Goal: Task Accomplishment & Management: Use online tool/utility

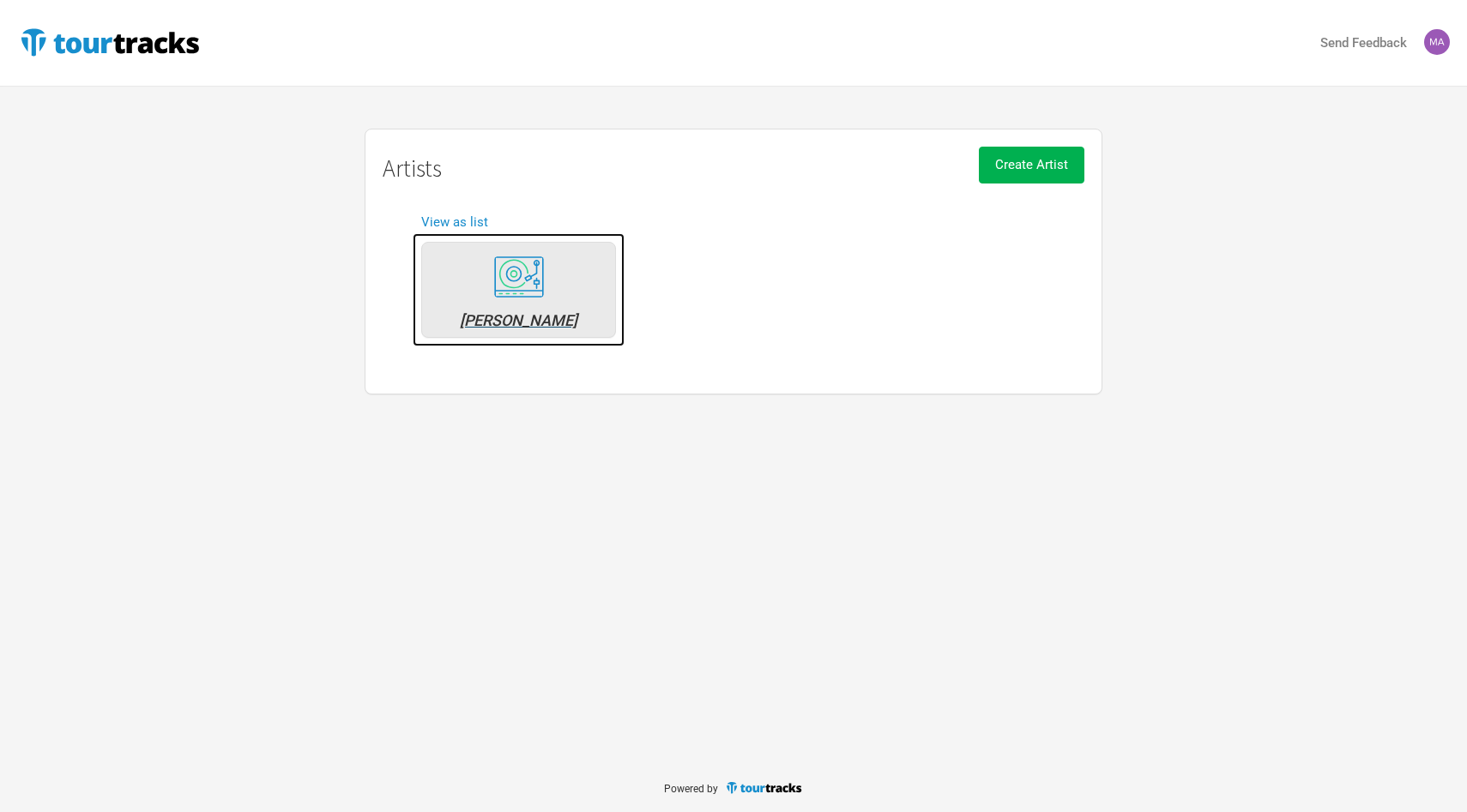
click at [524, 317] on div "[PERSON_NAME]" at bounding box center [518, 321] width 176 height 16
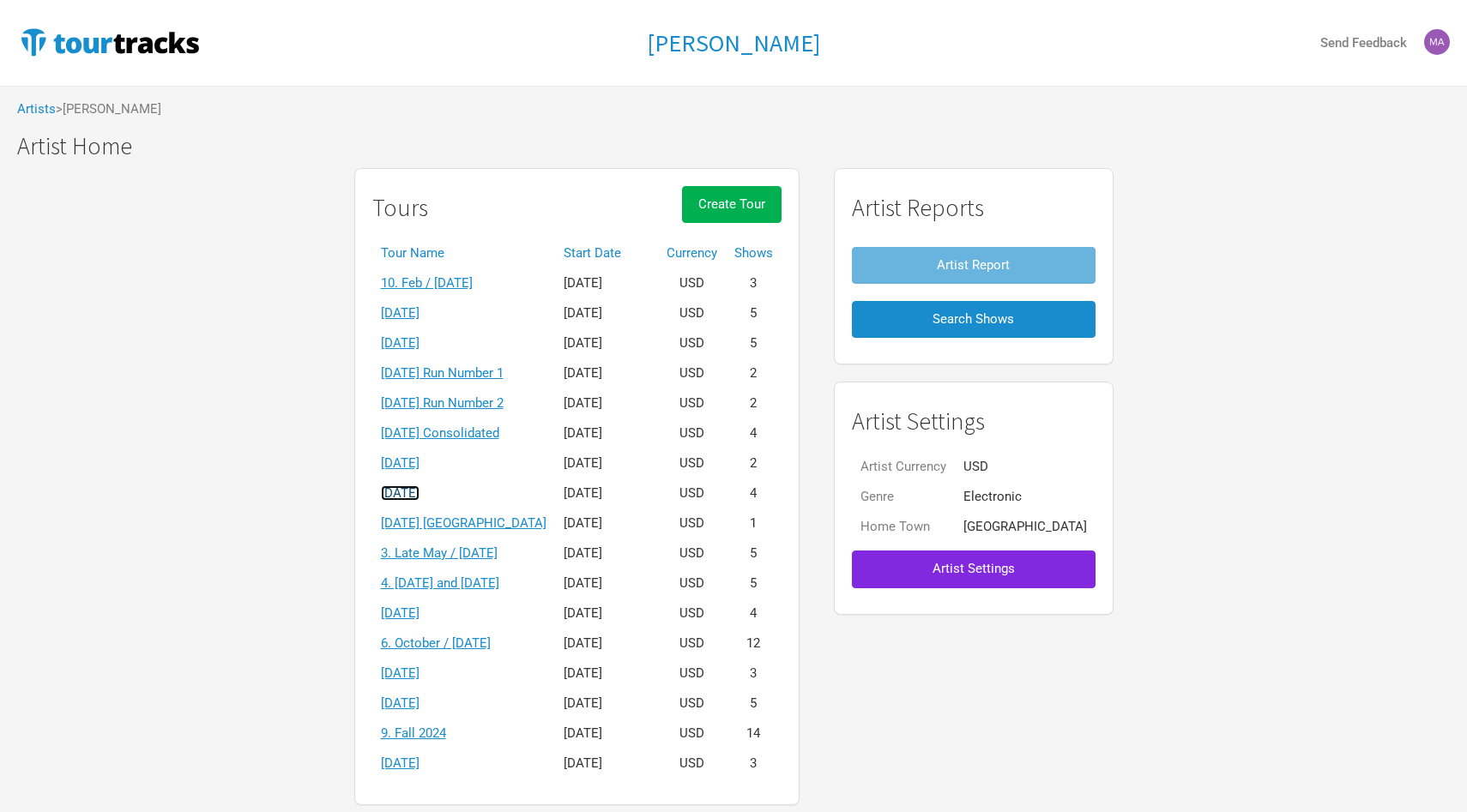
click at [420, 492] on link "[DATE]" at bounding box center [399, 493] width 38 height 16
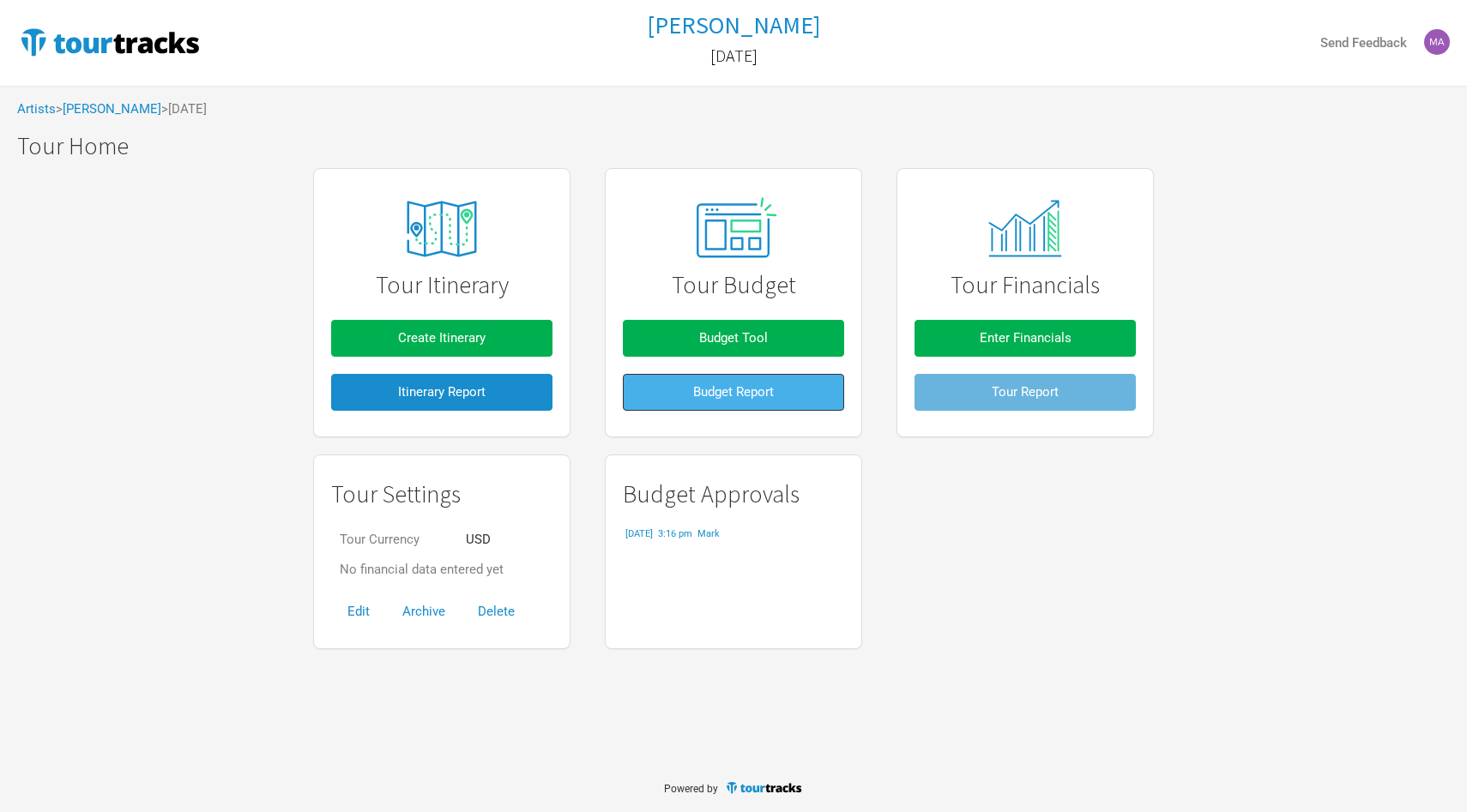
click at [729, 390] on span "Budget Report" at bounding box center [734, 392] width 80 height 16
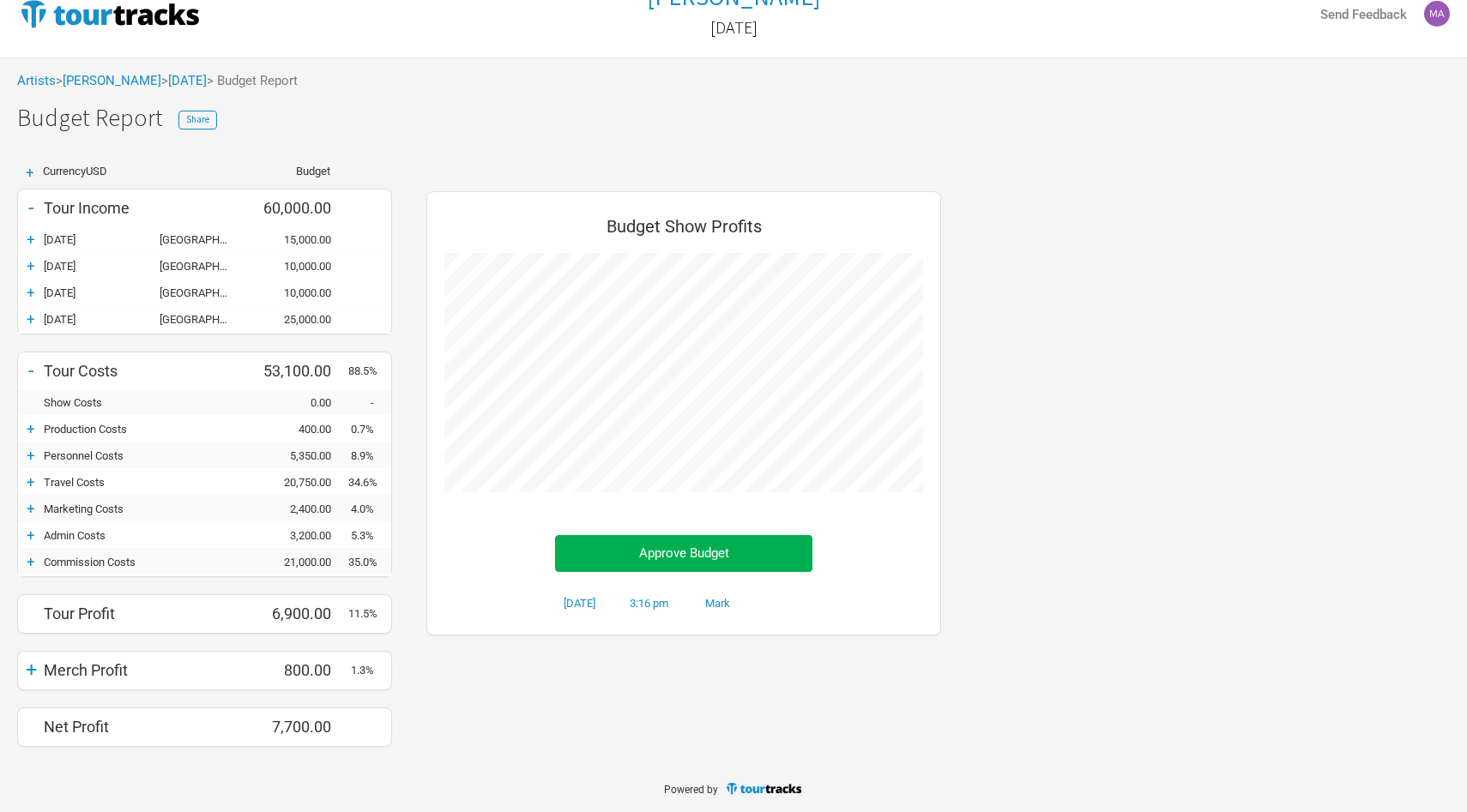
scroll to position [28, 0]
click at [30, 535] on div "+" at bounding box center [30, 534] width 25 height 17
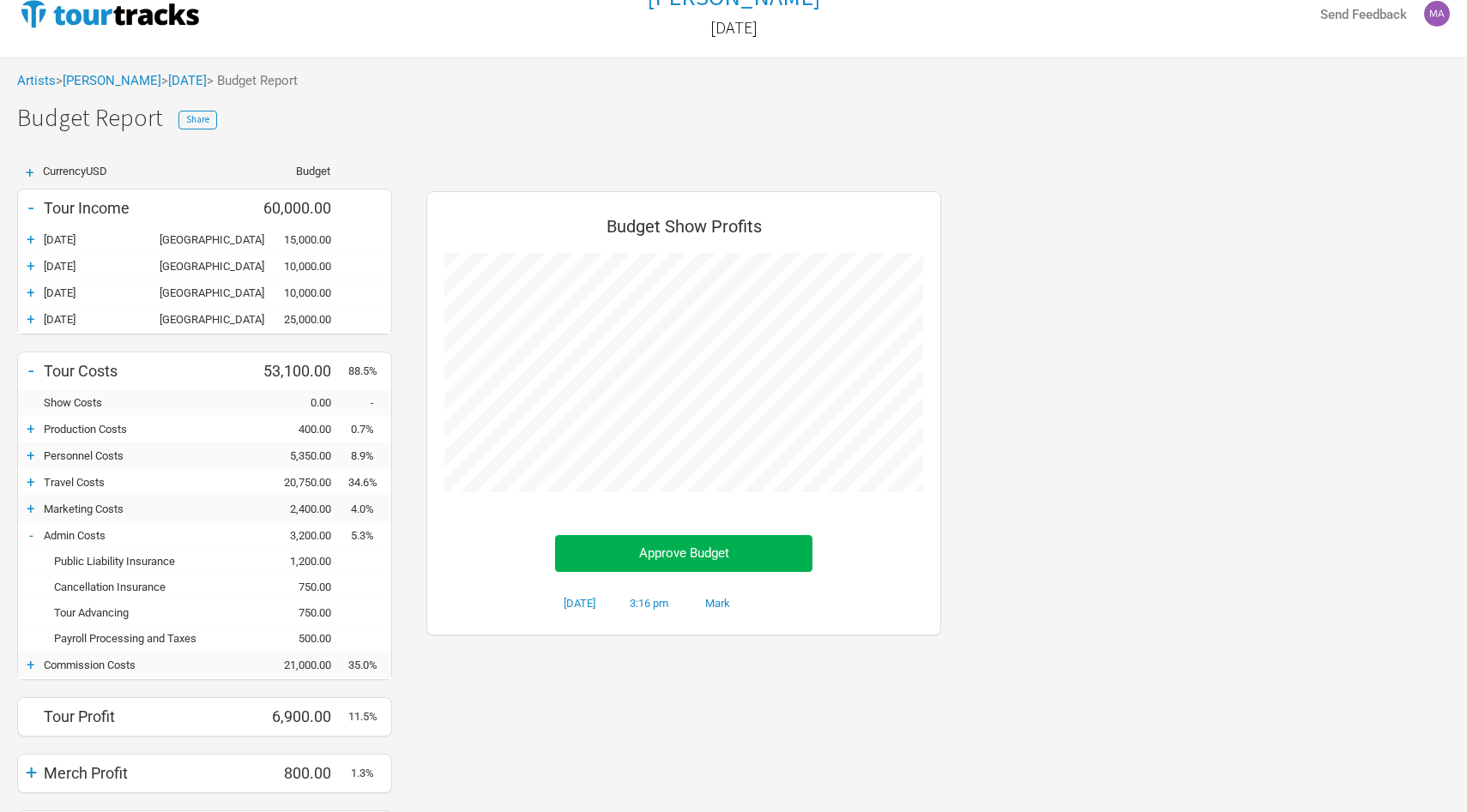
scroll to position [685, 549]
click at [30, 535] on div "-" at bounding box center [30, 534] width 25 height 17
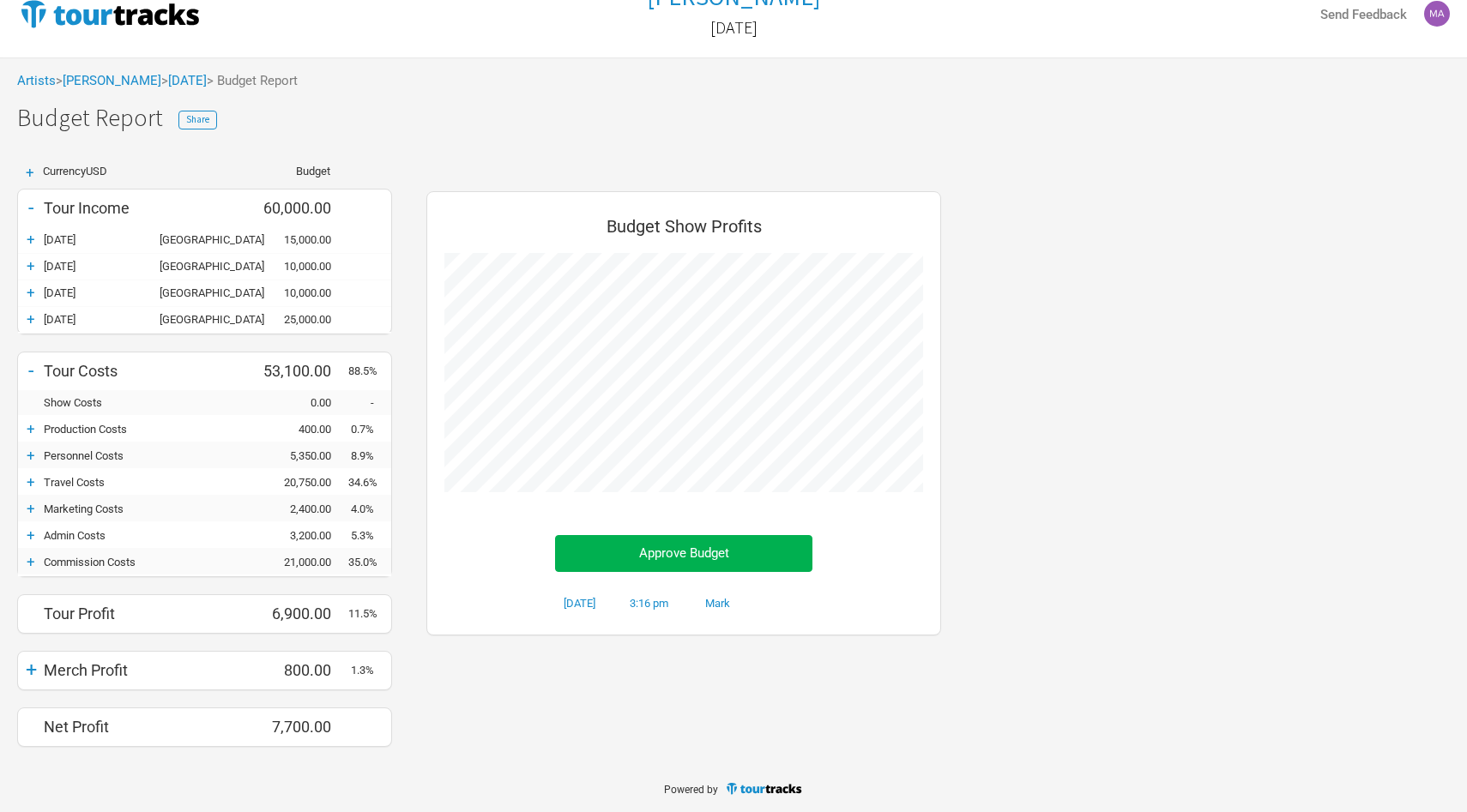
scroll to position [857183, 857161]
click at [29, 558] on div "+" at bounding box center [30, 561] width 25 height 17
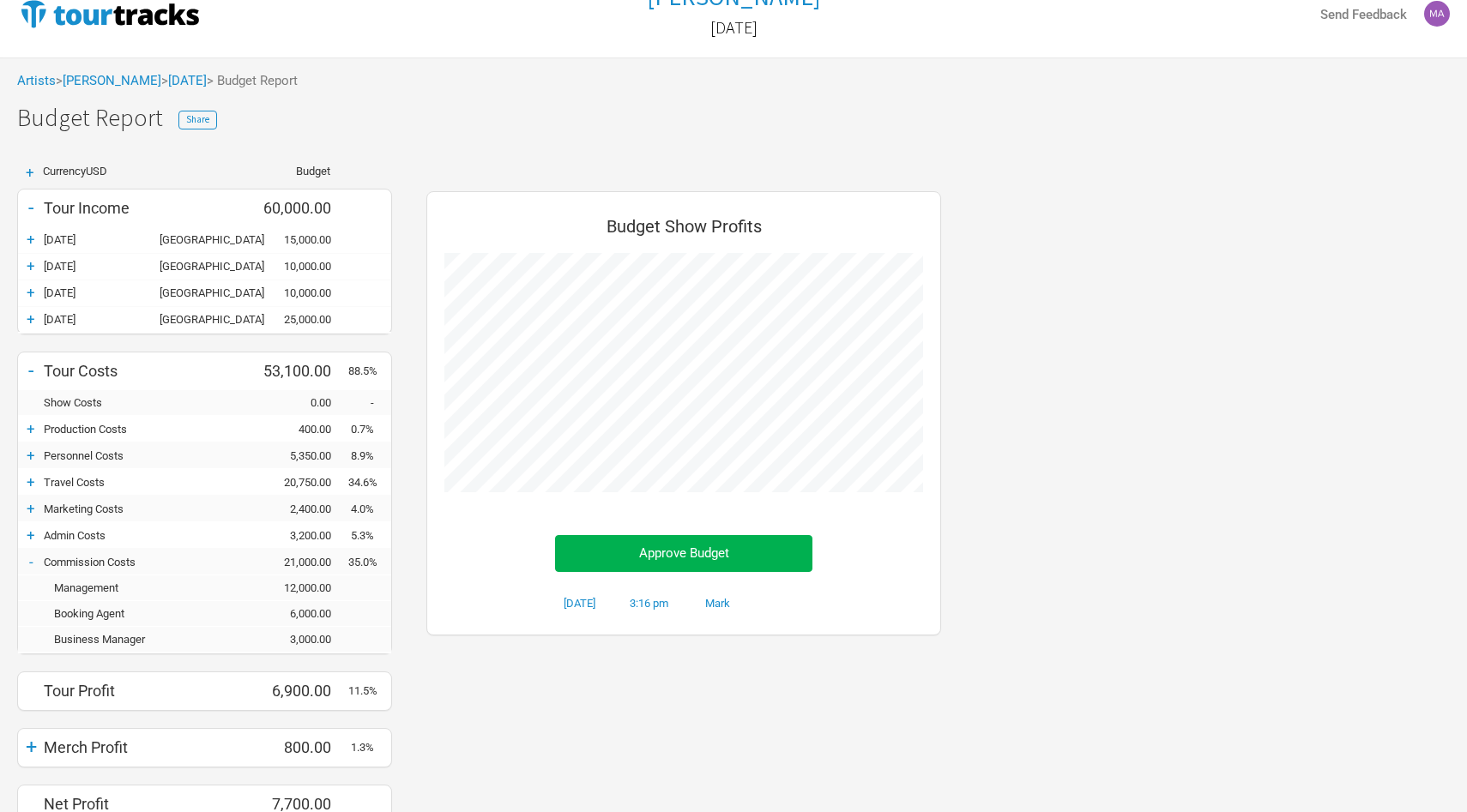
click at [30, 557] on div "-" at bounding box center [30, 561] width 25 height 17
